Goal: Task Accomplishment & Management: Use online tool/utility

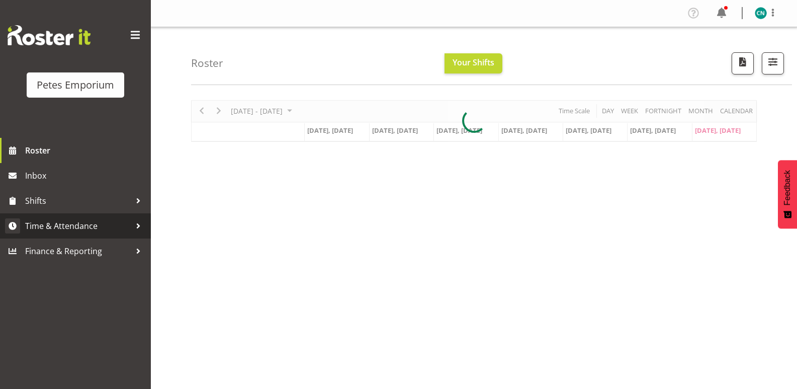
click at [55, 221] on span "Time & Attendance" at bounding box center [78, 225] width 106 height 15
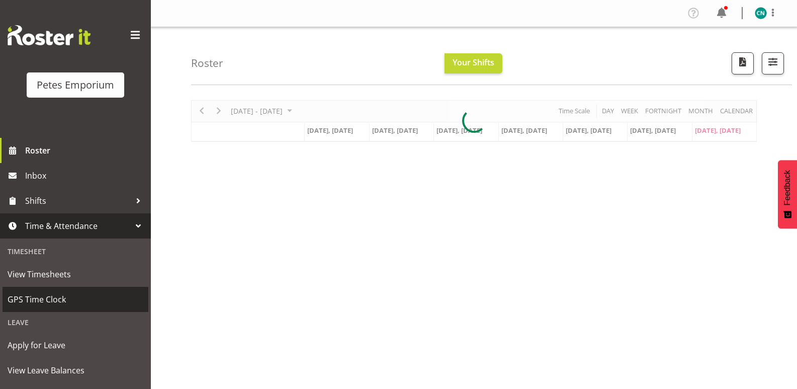
click at [40, 288] on link "GPS Time Clock" at bounding box center [76, 299] width 146 height 25
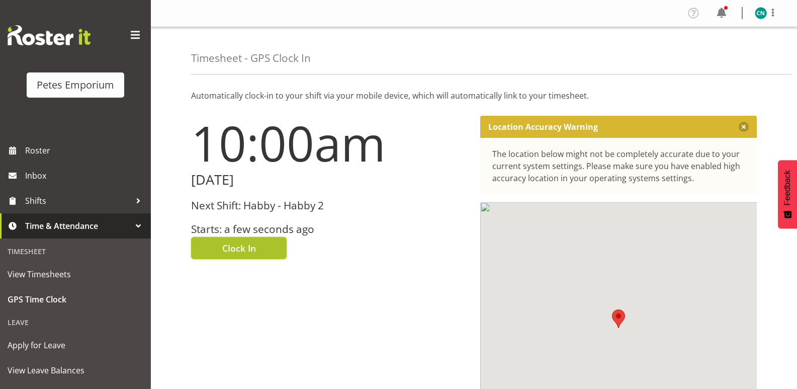
click at [248, 241] on span "Clock In" at bounding box center [239, 247] width 34 height 13
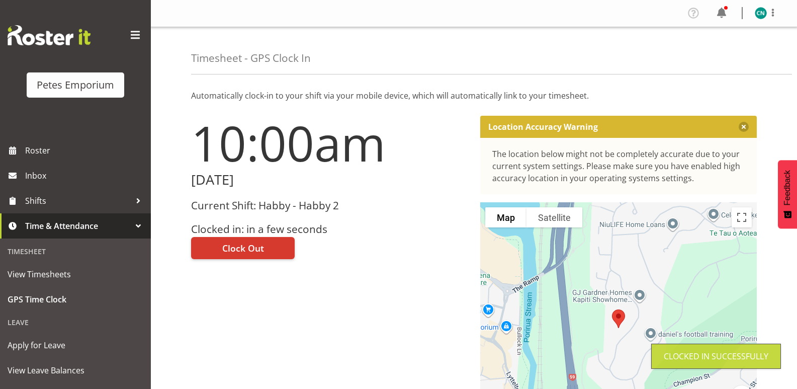
click at [765, 13] on img at bounding box center [761, 13] width 12 height 12
click at [722, 48] on link "Log Out" at bounding box center [730, 53] width 97 height 18
